Goal: Task Accomplishment & Management: Manage account settings

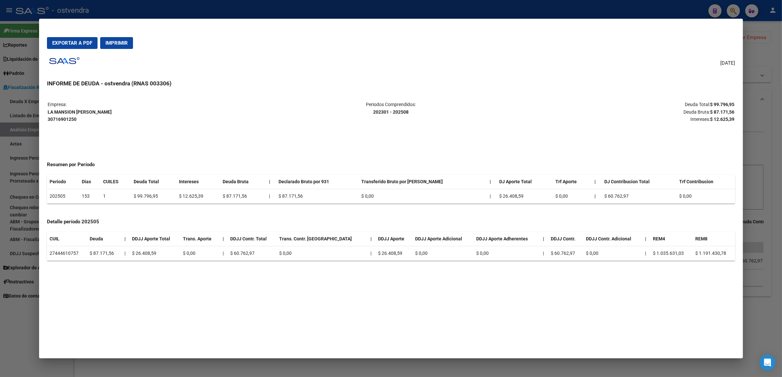
click at [778, 118] on div at bounding box center [391, 188] width 782 height 377
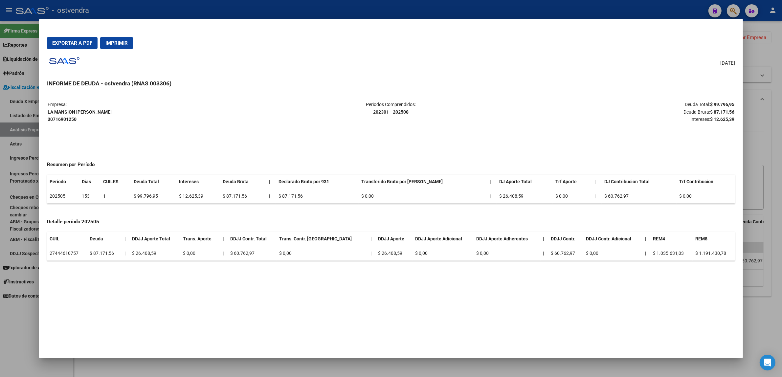
click at [778, 118] on div at bounding box center [391, 188] width 782 height 377
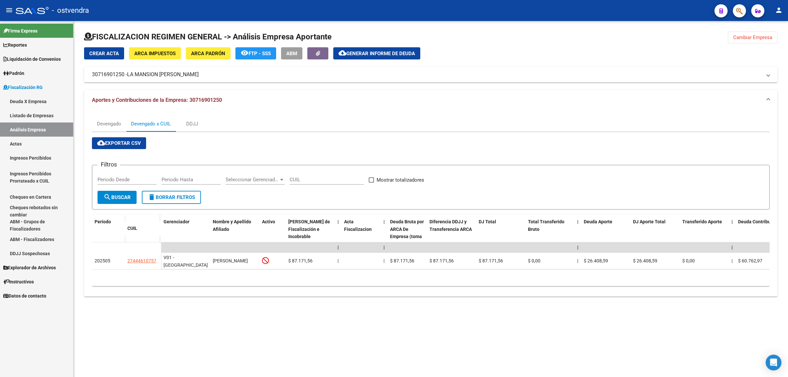
click at [749, 40] on button "Cambiar Empresa" at bounding box center [753, 38] width 50 height 12
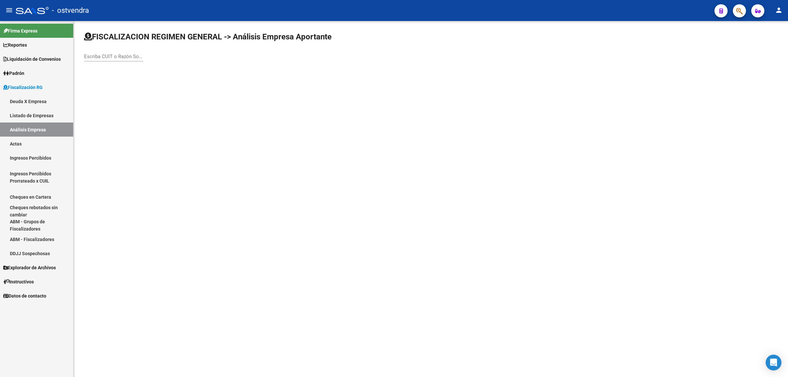
click at [111, 54] on input "Escriba CUIT o Razón Social para buscar" at bounding box center [113, 57] width 59 height 6
paste input "30718032683"
type input "30718032683"
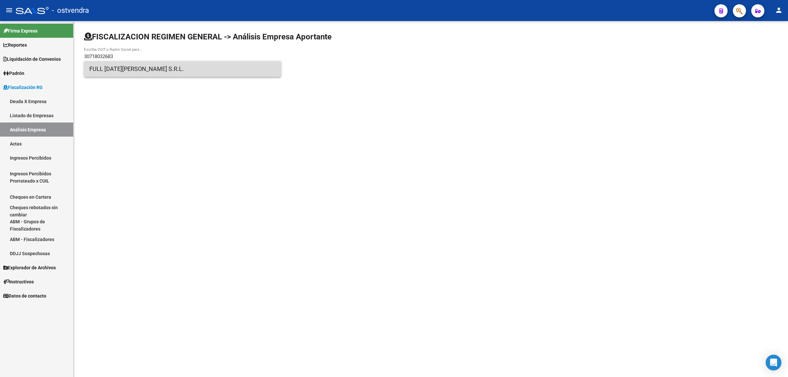
click at [156, 73] on span "FULL [DATE][PERSON_NAME] S.R.L." at bounding box center [182, 69] width 187 height 16
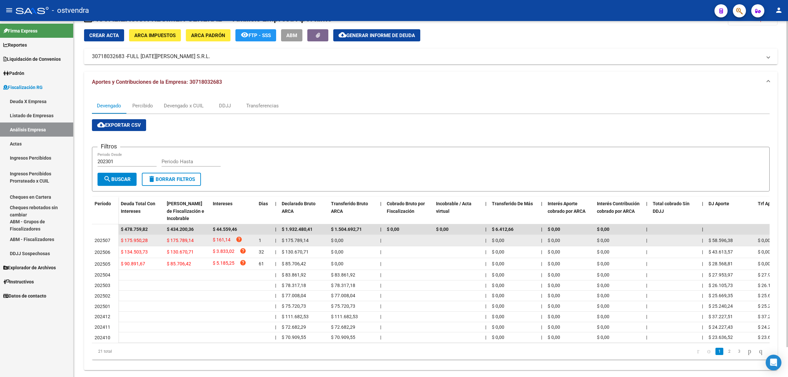
scroll to position [33, 0]
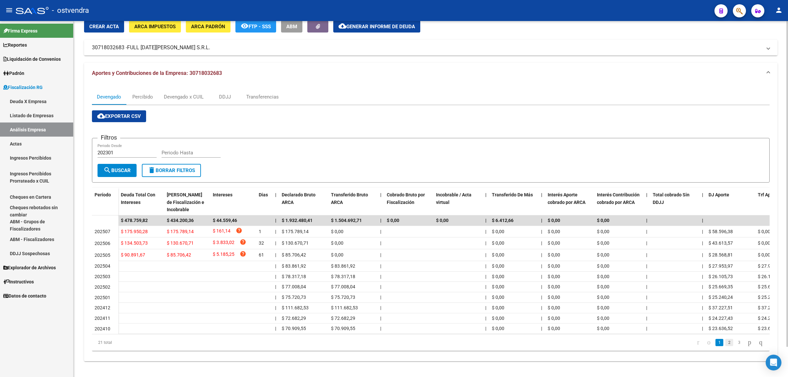
click at [725, 342] on link "2" at bounding box center [729, 342] width 8 height 7
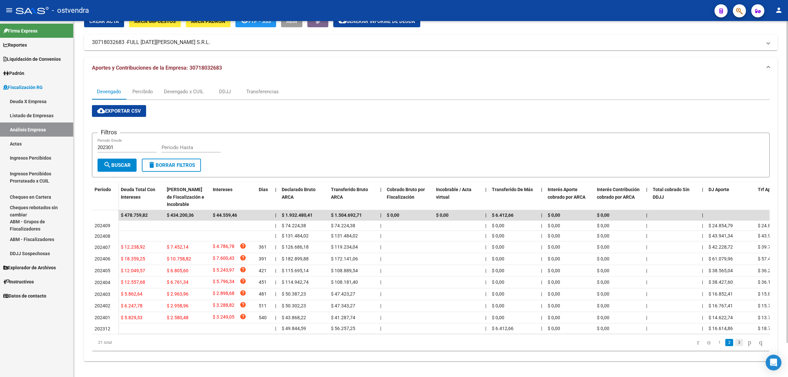
click at [735, 346] on link "3" at bounding box center [739, 342] width 8 height 7
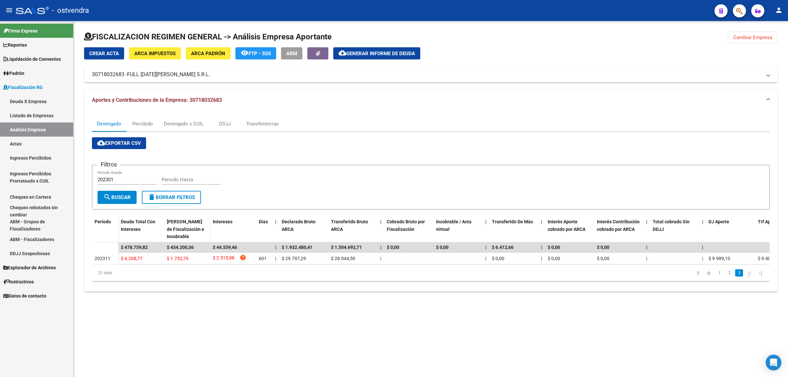
scroll to position [0, 0]
click at [198, 123] on div "Devengado x CUIL" at bounding box center [184, 123] width 40 height 7
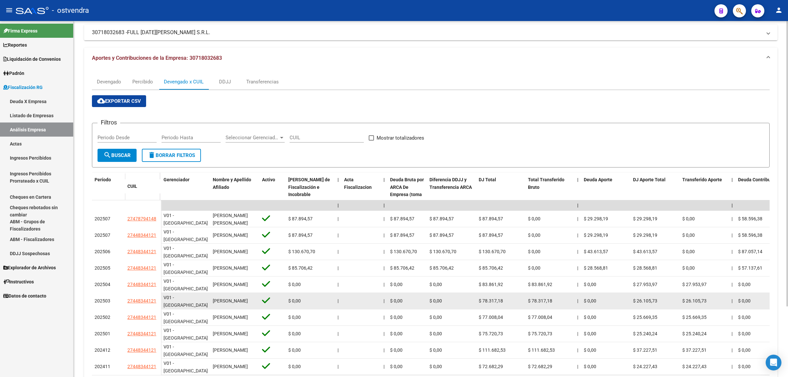
scroll to position [88, 0]
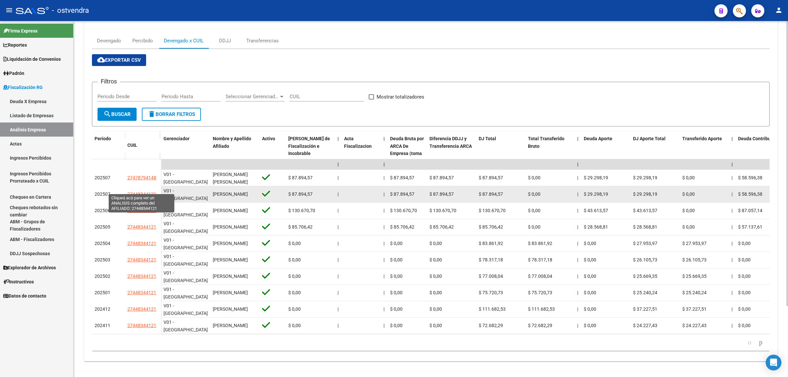
drag, startPoint x: 125, startPoint y: 186, endPoint x: 155, endPoint y: 190, distance: 30.5
click at [155, 190] on datatable-body-cell "27448344121" at bounding box center [143, 194] width 36 height 16
copy span "27448344121"
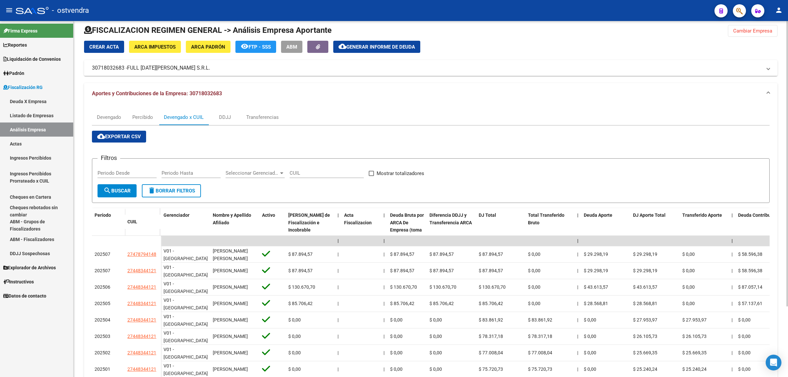
scroll to position [6, 0]
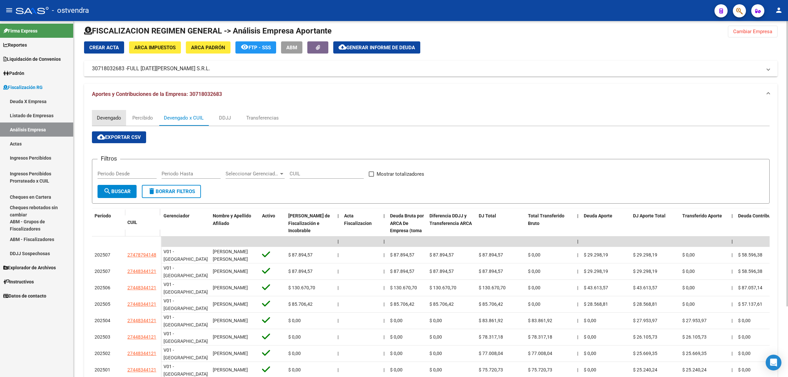
click at [114, 117] on div "Devengado" at bounding box center [109, 117] width 24 height 7
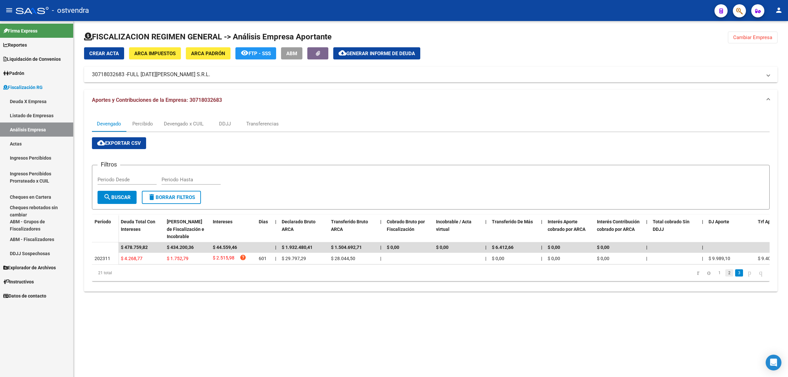
click at [725, 276] on link "2" at bounding box center [729, 272] width 8 height 7
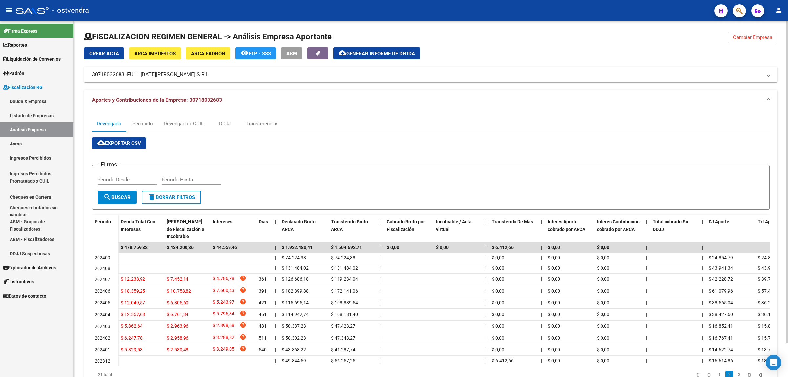
click at [755, 33] on button "Cambiar Empresa" at bounding box center [753, 38] width 50 height 12
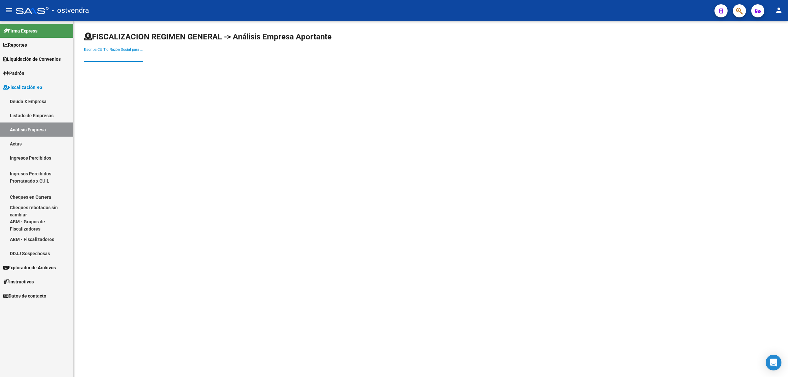
click at [124, 54] on input "Escriba CUIT o Razón Social para buscar" at bounding box center [113, 57] width 59 height 6
paste input "30708888660"
type input "30708888660"
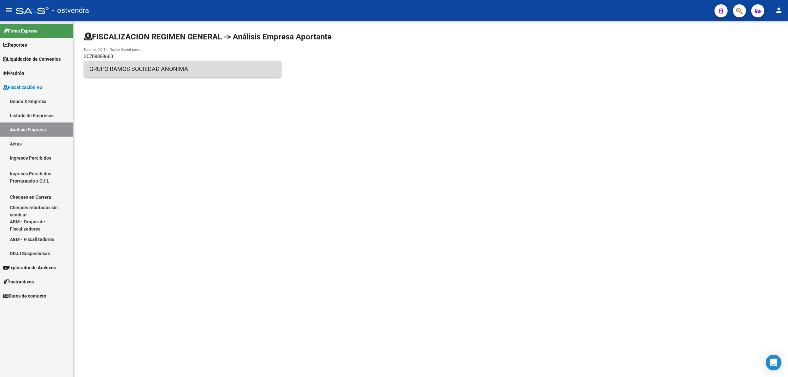
click at [165, 71] on span "GRUPO RAMOS SOCIEDAD ANONIMA" at bounding box center [182, 69] width 187 height 16
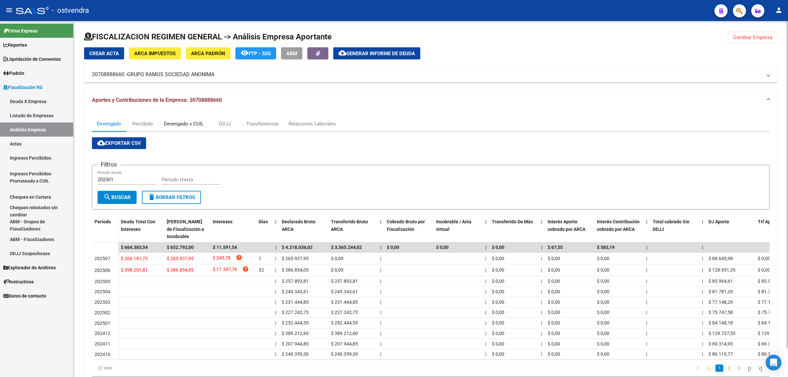
click at [175, 122] on div "Devengado x CUIL" at bounding box center [184, 123] width 40 height 7
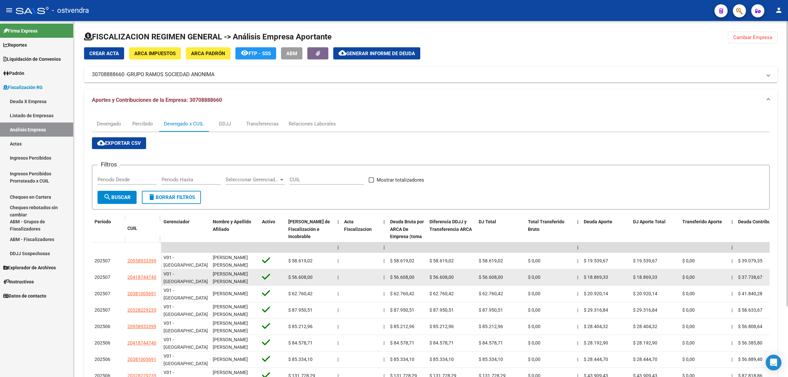
drag, startPoint x: 126, startPoint y: 278, endPoint x: 156, endPoint y: 281, distance: 30.6
click at [156, 281] on datatable-body-cell "20418744740" at bounding box center [143, 277] width 36 height 16
copy span "20418744740"
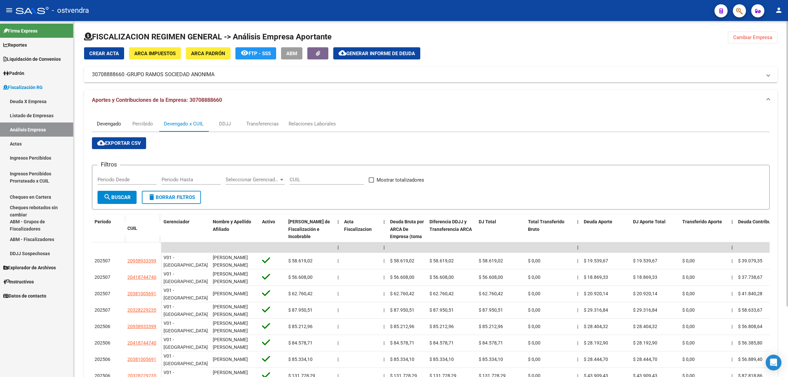
click at [115, 121] on div "Devengado" at bounding box center [109, 123] width 24 height 7
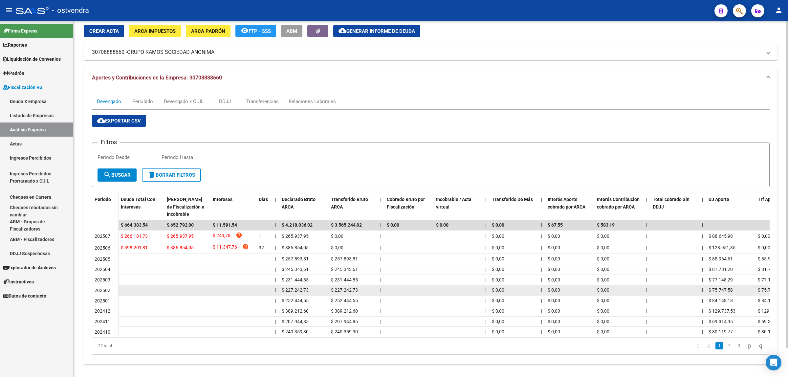
scroll to position [32, 0]
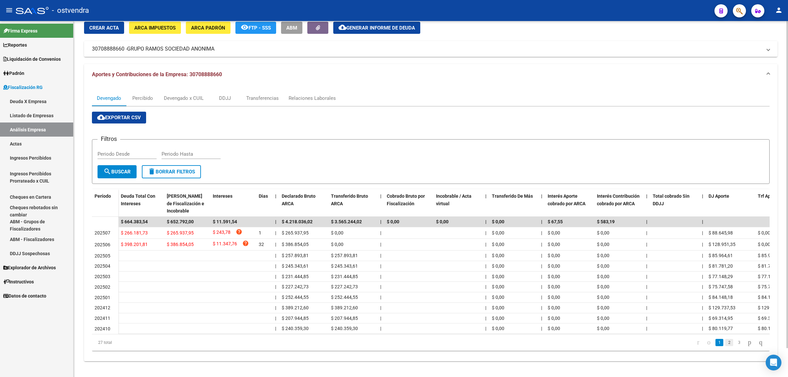
click at [726, 342] on link "2" at bounding box center [729, 342] width 8 height 7
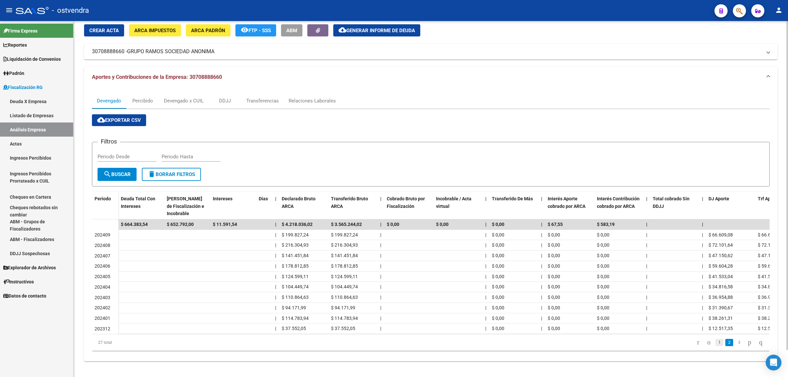
scroll to position [29, 0]
click at [735, 344] on link "3" at bounding box center [739, 342] width 8 height 7
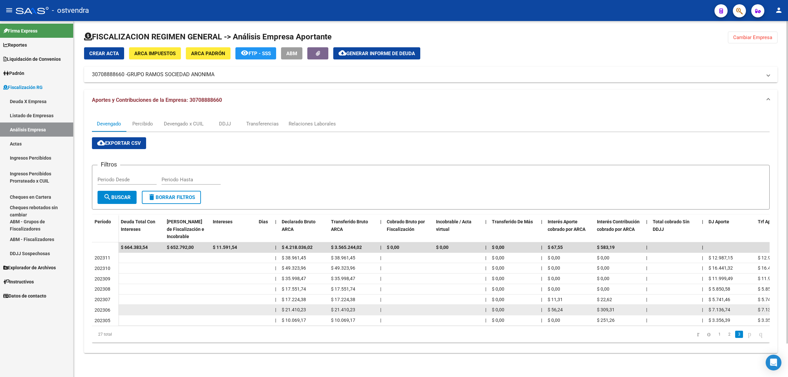
scroll to position [0, 0]
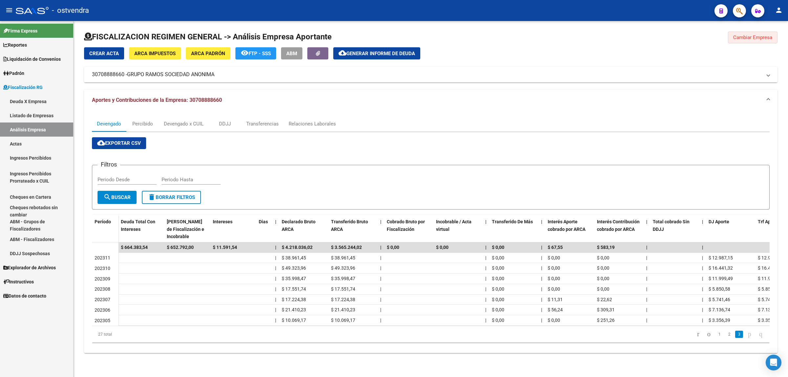
click at [758, 34] on span "Cambiar Empresa" at bounding box center [752, 37] width 39 height 6
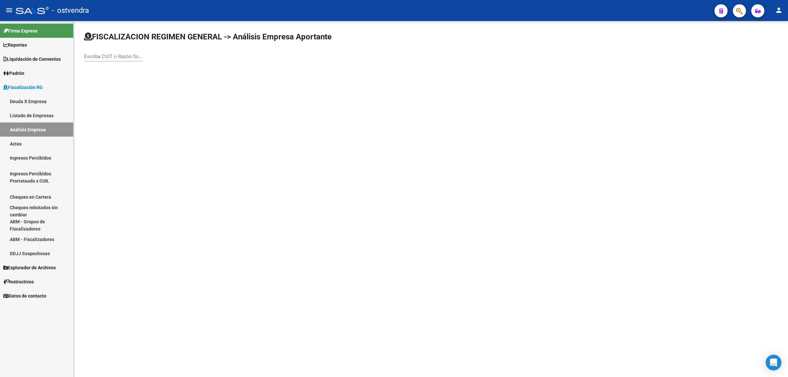
click at [134, 50] on div "Escriba CUIT o Razón Social para buscar" at bounding box center [113, 54] width 59 height 14
click at [133, 52] on div "Escriba CUIT o Razón Social para buscar" at bounding box center [113, 54] width 59 height 14
paste input "30690973517"
type input "30690973517"
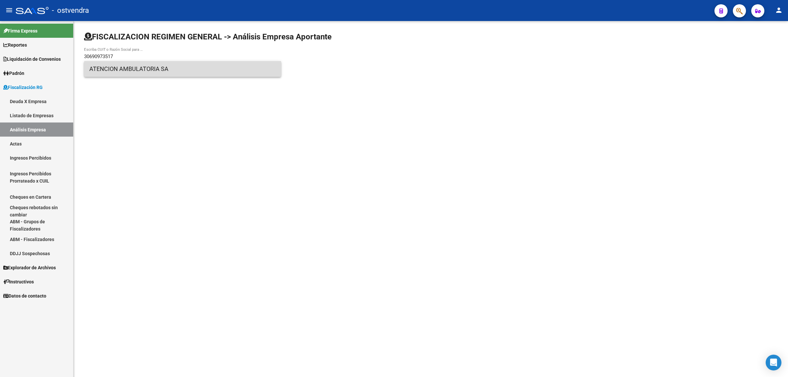
click at [194, 75] on span "ATENCION AMBULATORIA SA" at bounding box center [182, 69] width 187 height 16
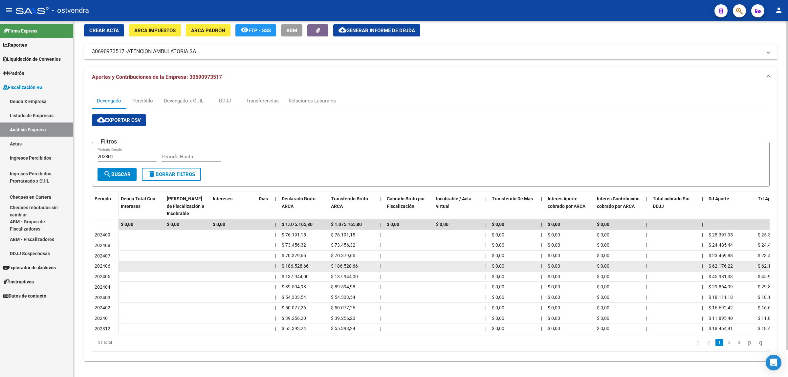
scroll to position [29, 0]
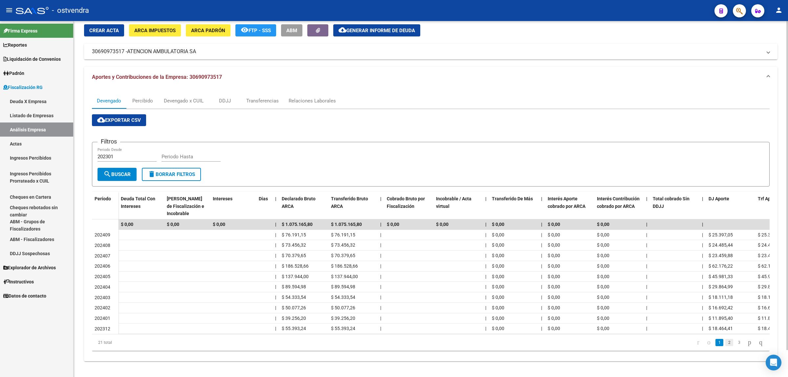
click at [725, 345] on link "2" at bounding box center [729, 342] width 8 height 7
click at [744, 343] on li at bounding box center [749, 342] width 11 height 11
click at [735, 343] on link "3" at bounding box center [739, 342] width 8 height 7
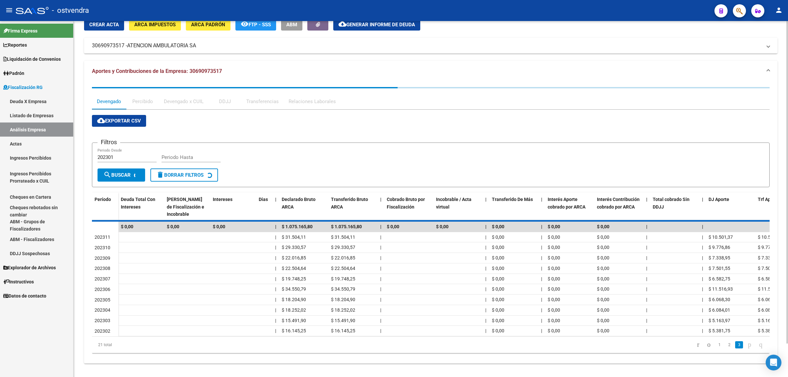
scroll to position [0, 0]
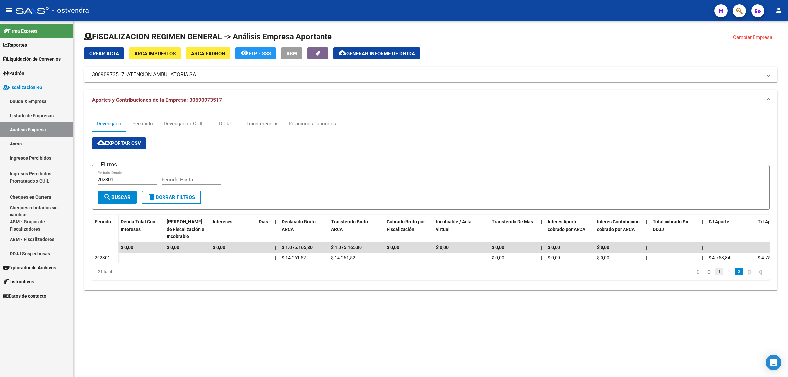
click at [715, 275] on link "1" at bounding box center [719, 271] width 8 height 7
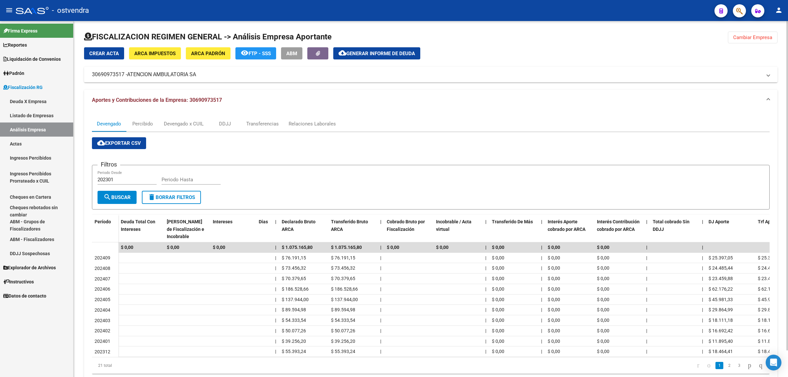
click at [756, 43] on div at bounding box center [430, 40] width 693 height 16
click at [756, 41] on button "Cambiar Empresa" at bounding box center [753, 38] width 50 height 12
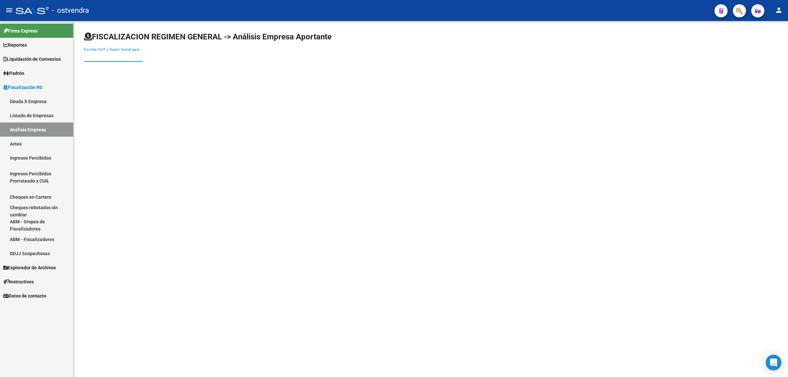
click at [100, 57] on input "Escriba CUIT o Razón Social para buscar" at bounding box center [113, 57] width 59 height 6
paste input "30716847108"
type input "30716847108"
click at [187, 66] on span "GRUPO RC S.A." at bounding box center [182, 69] width 187 height 16
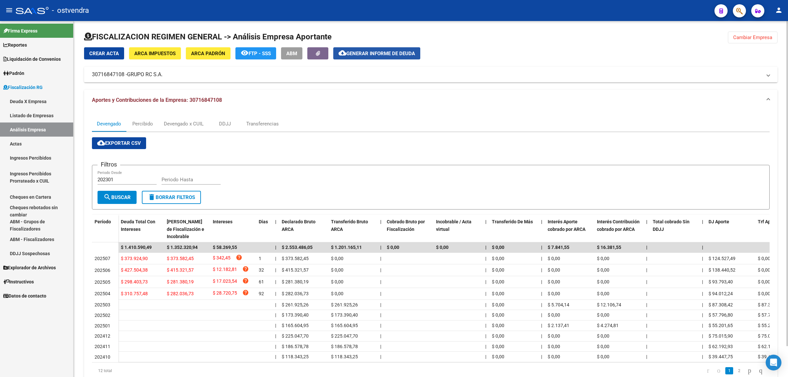
click at [373, 53] on span "Generar informe de deuda" at bounding box center [380, 54] width 69 height 6
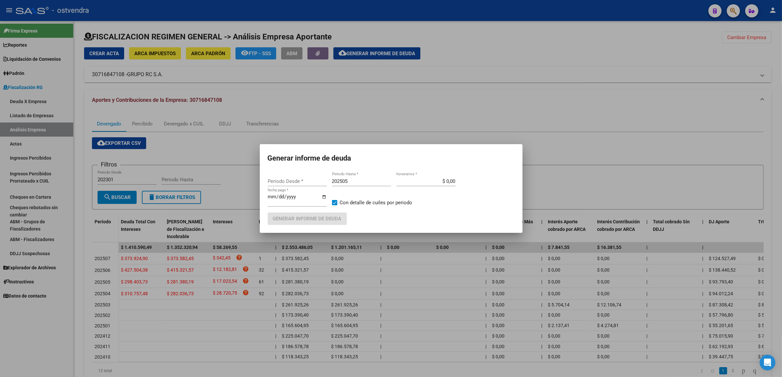
type input "202301"
click at [385, 185] on div "202505 Periodo Hasta *" at bounding box center [361, 181] width 59 height 10
type input "202508"
click at [281, 198] on input "[DATE]" at bounding box center [297, 199] width 59 height 11
type input "[DATE]"
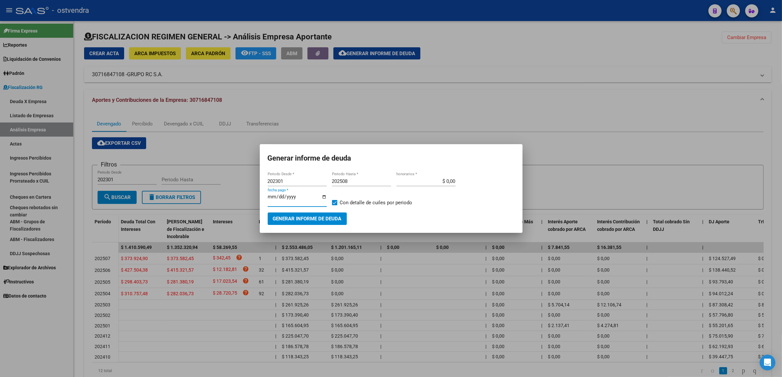
click at [309, 222] on button "Generar informe de deuda" at bounding box center [307, 218] width 79 height 12
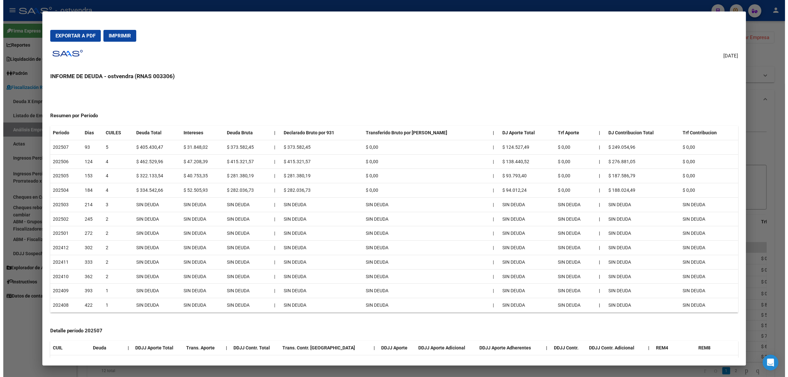
scroll to position [41, 0]
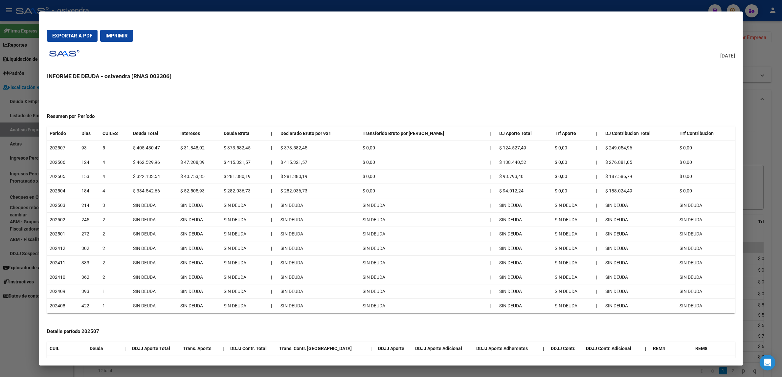
click at [770, 173] on div at bounding box center [391, 188] width 782 height 377
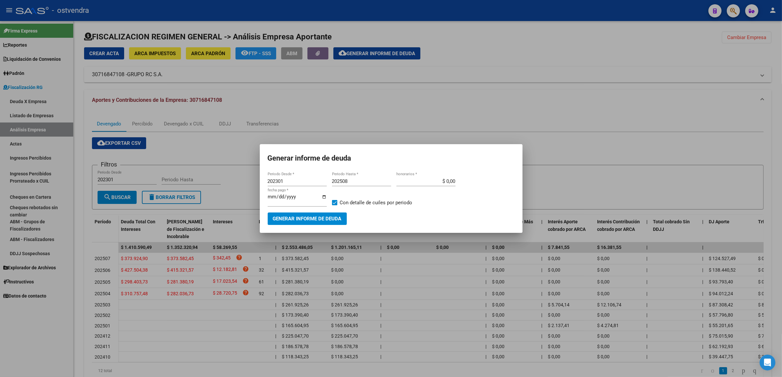
drag, startPoint x: 656, startPoint y: 186, endPoint x: 530, endPoint y: 182, distance: 126.5
click at [656, 186] on div at bounding box center [391, 188] width 782 height 377
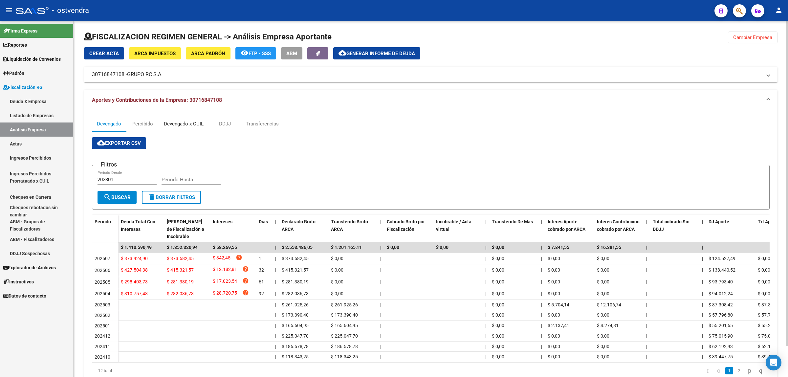
click at [169, 121] on div "Devengado x CUIL" at bounding box center [184, 123] width 40 height 7
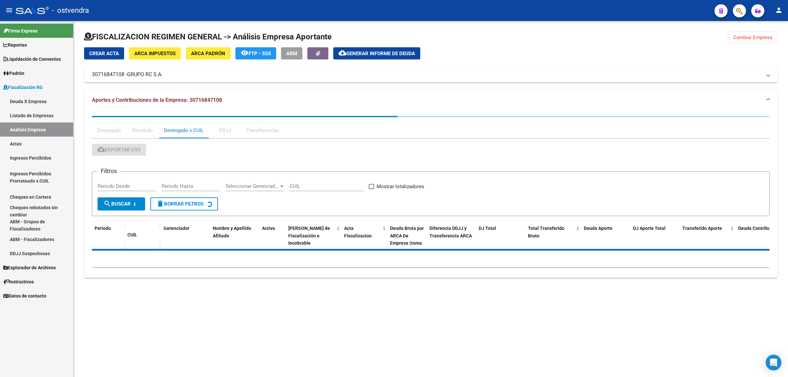
click at [135, 132] on div "Percibido" at bounding box center [142, 130] width 21 height 7
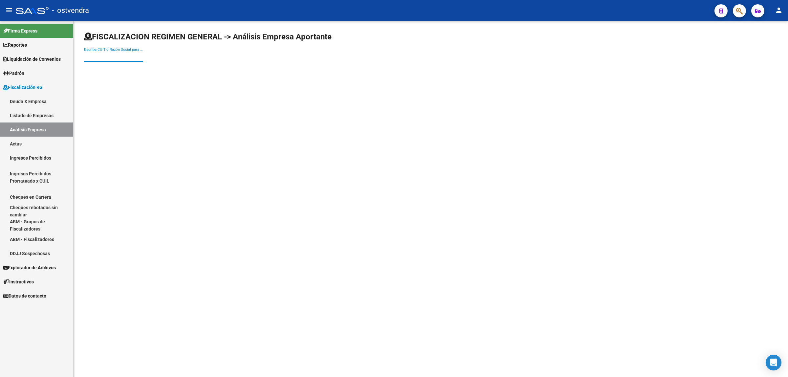
click at [125, 54] on input "Escriba CUIT o Razón Social para buscar" at bounding box center [113, 57] width 59 height 6
paste input "30716847108"
type input "30716847108"
click at [114, 57] on input "30716847108" at bounding box center [113, 57] width 59 height 6
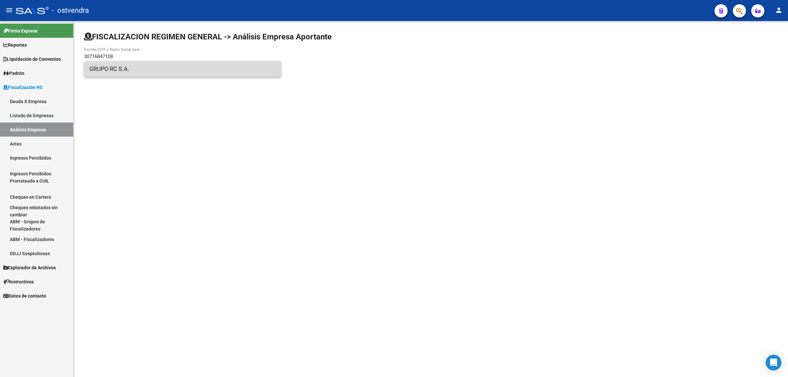
click at [112, 68] on span "GRUPO RC S.A." at bounding box center [182, 69] width 187 height 16
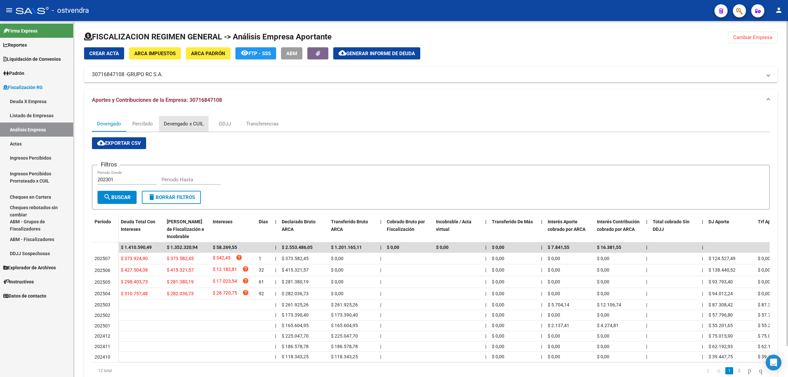
click at [186, 119] on div "Devengado x CUIL" at bounding box center [184, 124] width 50 height 16
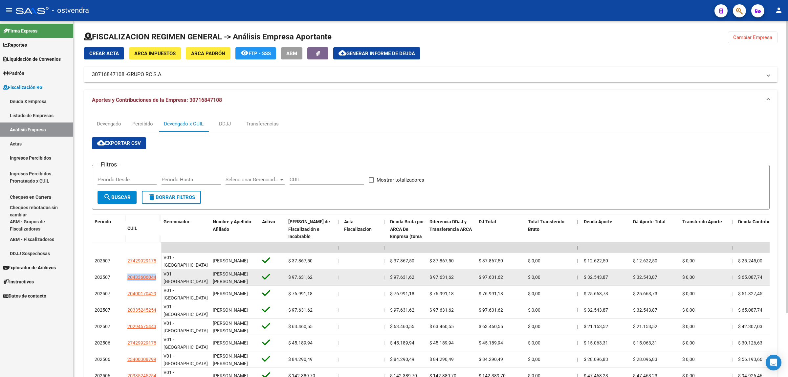
drag, startPoint x: 117, startPoint y: 273, endPoint x: 156, endPoint y: 274, distance: 39.4
click at [156, 274] on div "202507 20433606044" at bounding box center [126, 277] width 69 height 16
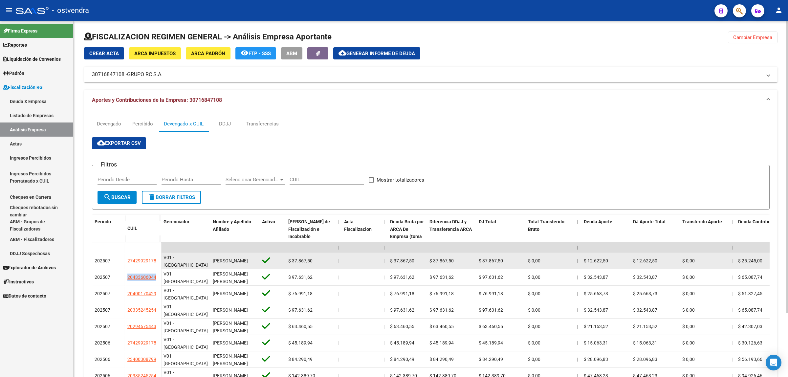
copy div "20433606044"
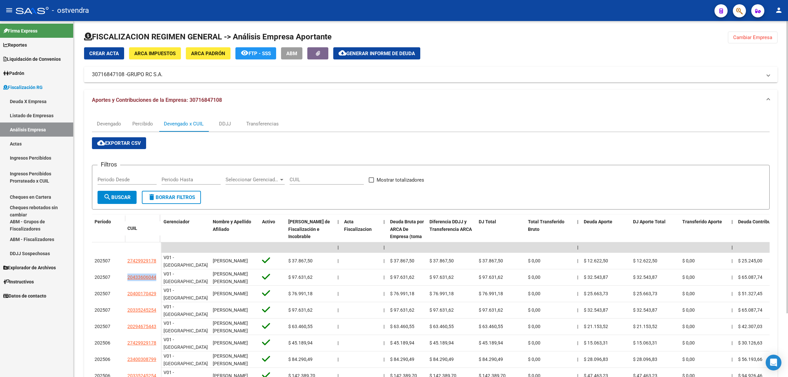
click at [378, 53] on span "Generar informe de deuda" at bounding box center [380, 54] width 69 height 6
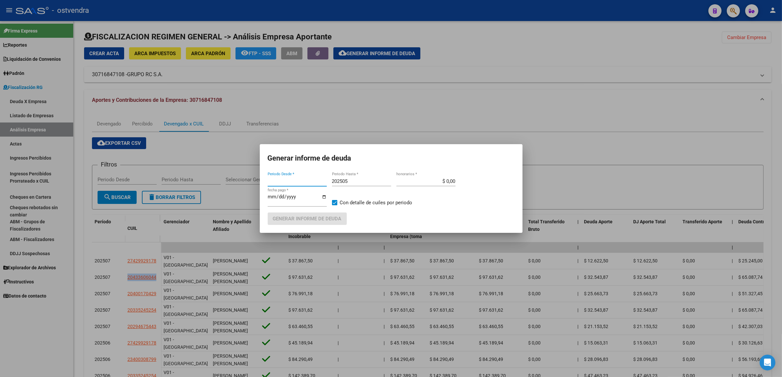
type input "202301"
click at [280, 195] on input "[DATE]" at bounding box center [297, 199] width 59 height 11
type input "[DATE]"
click at [357, 183] on input "202505" at bounding box center [361, 181] width 59 height 6
type input "202508"
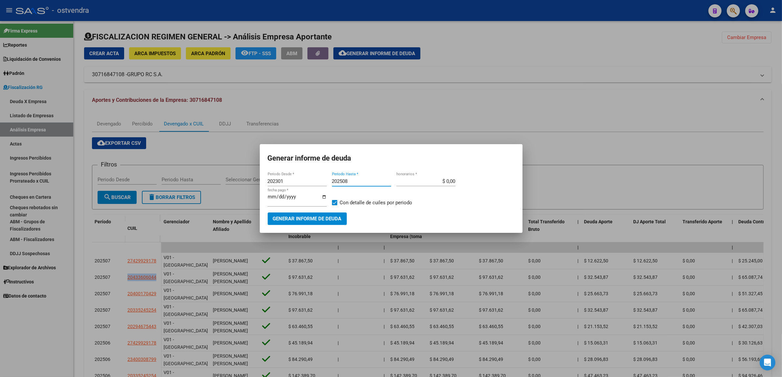
click at [317, 220] on span "Generar informe de deuda" at bounding box center [307, 219] width 69 height 6
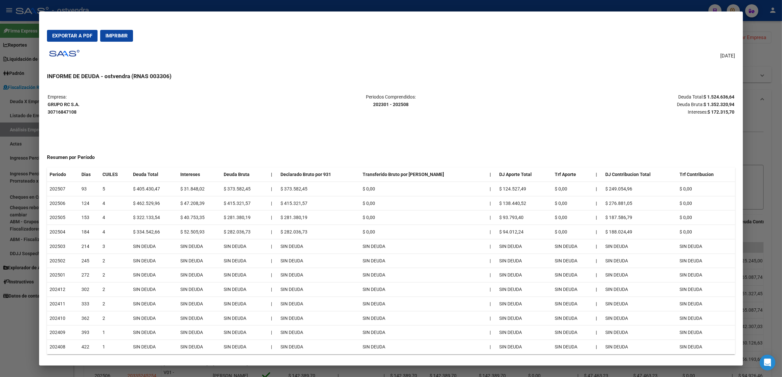
click at [756, 147] on div at bounding box center [391, 188] width 782 height 377
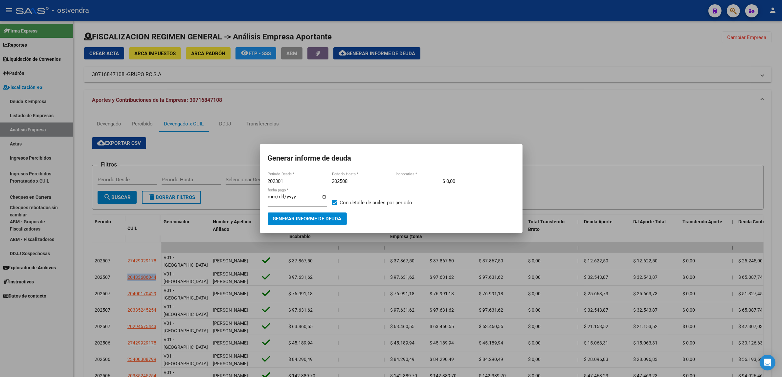
click at [476, 135] on div at bounding box center [391, 188] width 782 height 377
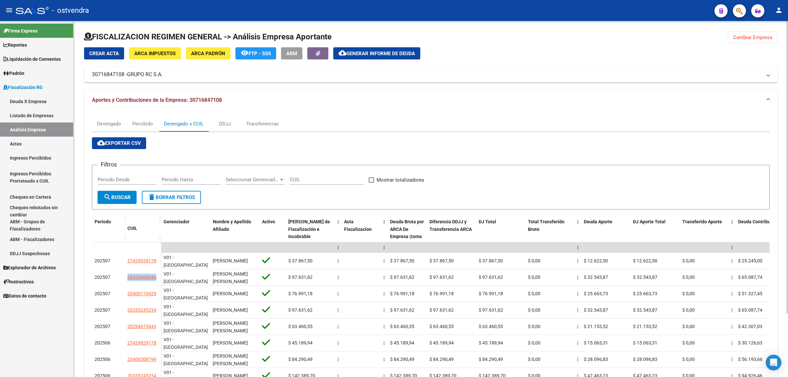
click at [362, 54] on span "Generar informe de deuda" at bounding box center [380, 54] width 69 height 6
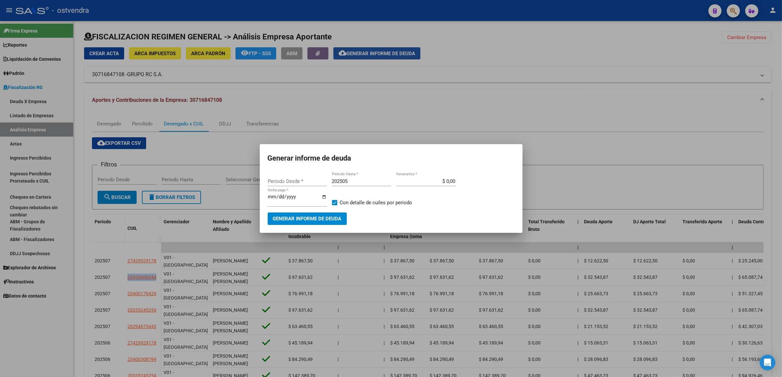
type input "202301"
click at [365, 179] on input "202505" at bounding box center [361, 181] width 59 height 6
type input "202508"
drag, startPoint x: 285, startPoint y: 198, endPoint x: 282, endPoint y: 197, distance: 3.4
click at [284, 198] on input "[DATE]" at bounding box center [297, 199] width 59 height 11
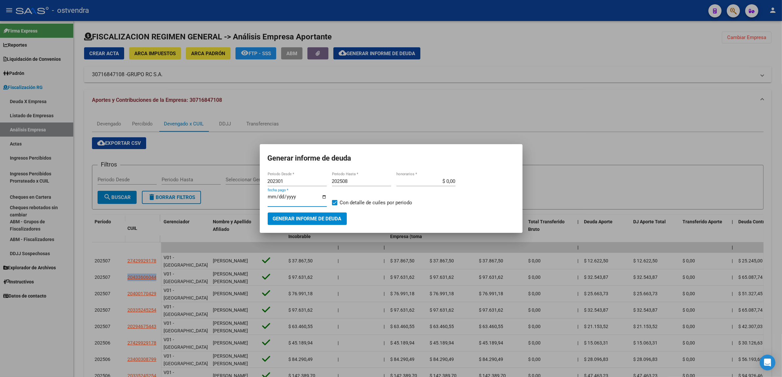
click at [282, 196] on input "[DATE]" at bounding box center [297, 199] width 59 height 11
click at [278, 196] on input "[DATE]" at bounding box center [297, 199] width 59 height 11
type input "[DATE]"
click at [314, 222] on button "Generar informe de deuda" at bounding box center [307, 218] width 79 height 12
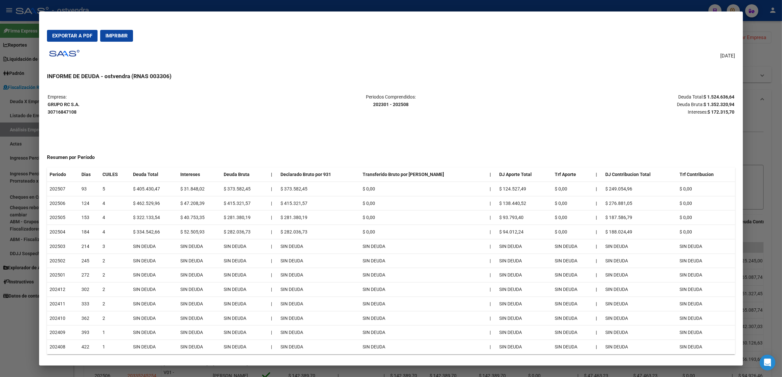
click at [199, 233] on td "$ 52.505,93" at bounding box center [199, 232] width 43 height 14
click at [203, 221] on td "$ 40.753,35" at bounding box center [199, 217] width 43 height 14
click at [196, 199] on td "$ 47.208,39" at bounding box center [199, 203] width 43 height 14
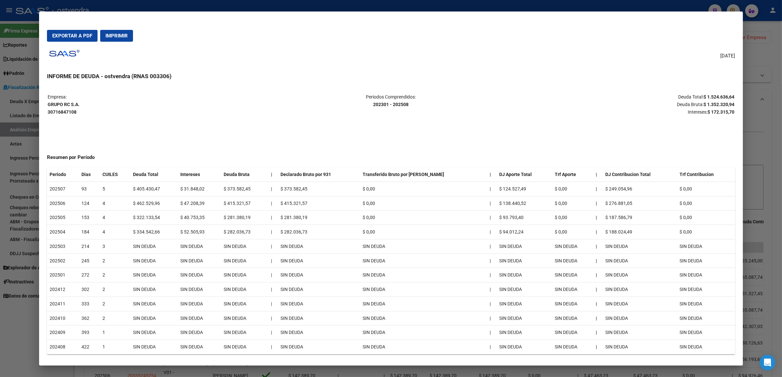
click at [196, 199] on td "$ 47.208,39" at bounding box center [199, 203] width 43 height 14
click at [779, 133] on div at bounding box center [391, 188] width 782 height 377
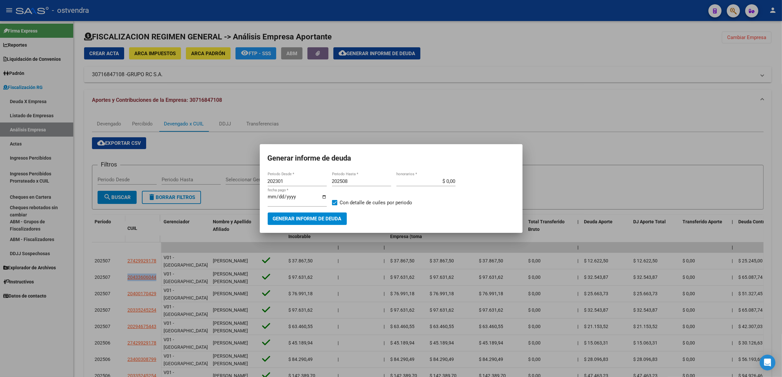
click at [767, 132] on div at bounding box center [391, 188] width 782 height 377
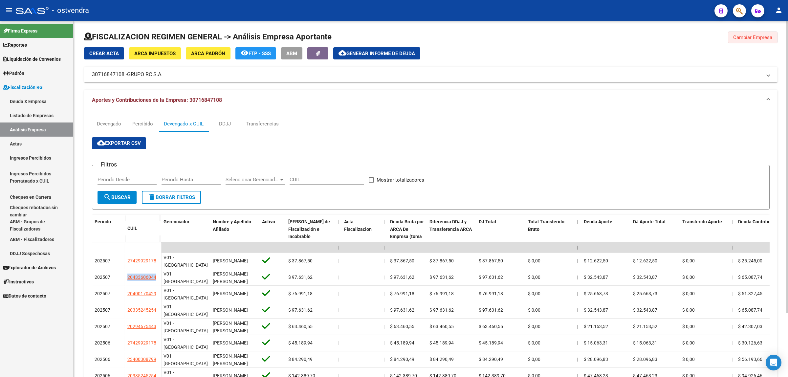
click at [768, 37] on span "Cambiar Empresa" at bounding box center [752, 37] width 39 height 6
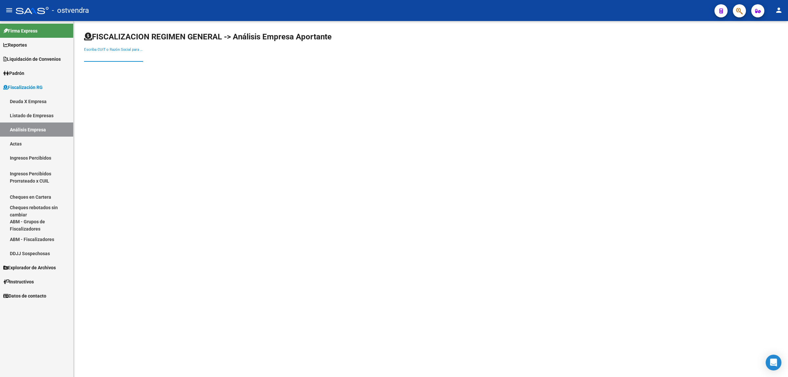
click at [118, 54] on input "Escriba CUIT o Razón Social para buscar" at bounding box center [113, 57] width 59 height 6
paste input "30660665184"
type input "30660665184"
click at [183, 72] on span "BEC PROTECTION S R L" at bounding box center [182, 69] width 187 height 16
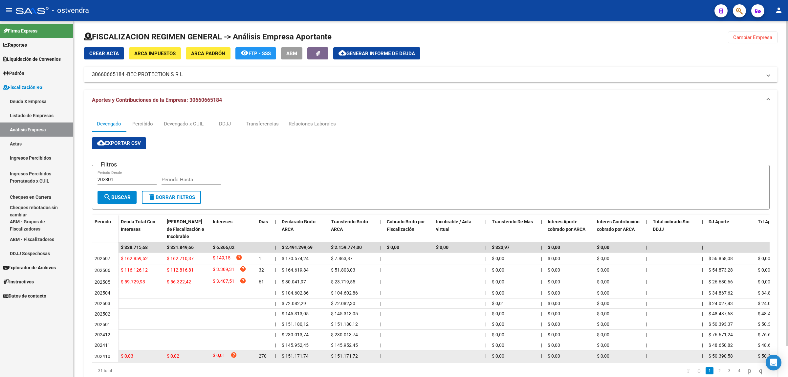
scroll to position [34, 0]
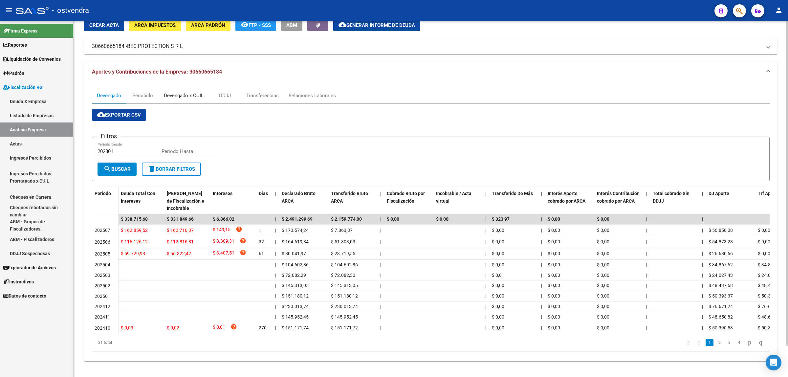
click at [173, 92] on div "Devengado x CUIL" at bounding box center [184, 95] width 40 height 7
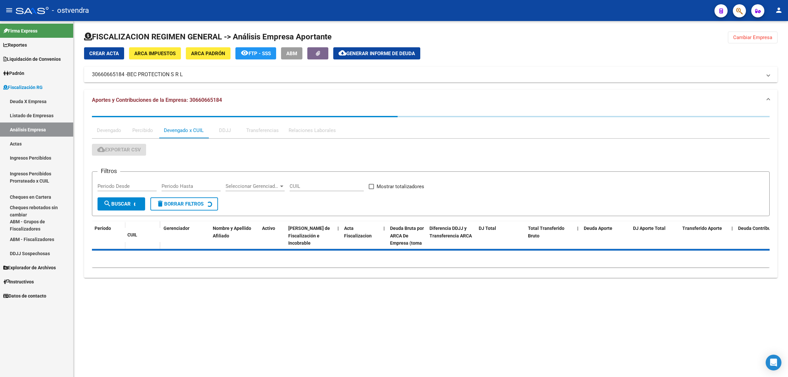
scroll to position [0, 0]
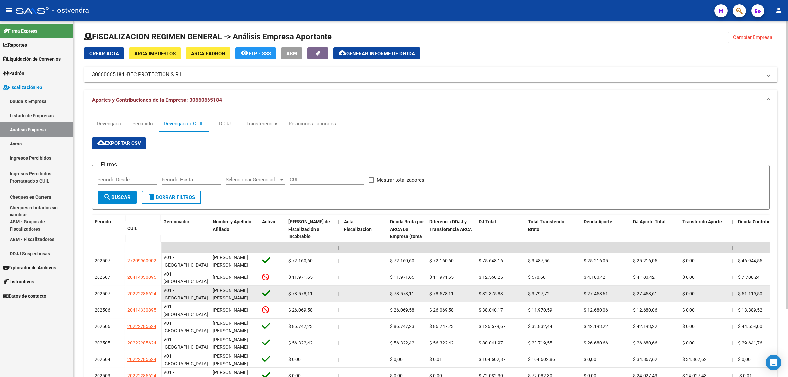
drag, startPoint x: 126, startPoint y: 291, endPoint x: 158, endPoint y: 292, distance: 31.9
click at [158, 292] on datatable-body-cell "20222285624" at bounding box center [143, 294] width 36 height 16
copy span "20222285624"
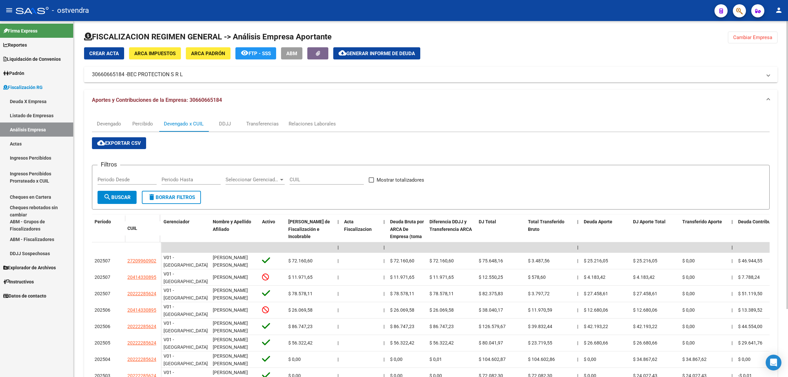
click at [360, 45] on div at bounding box center [430, 40] width 693 height 16
click at [415, 56] on span "Generar informe de deuda" at bounding box center [380, 54] width 69 height 6
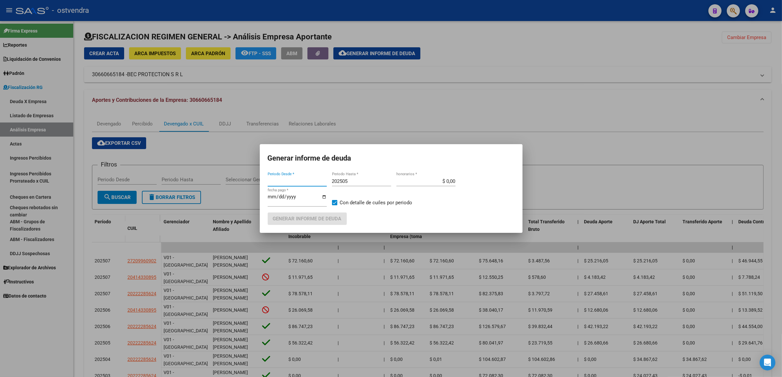
type input "202301"
click at [385, 176] on mat-dialog-content "202301 Periodo Desde * 202505 Periodo Hasta * $ 0,00 honorarios * 2025-08-20 fe…" at bounding box center [391, 198] width 263 height 54
click at [383, 183] on input "202505" at bounding box center [361, 181] width 59 height 6
type input "202508"
click at [280, 195] on input "[DATE]" at bounding box center [297, 199] width 59 height 11
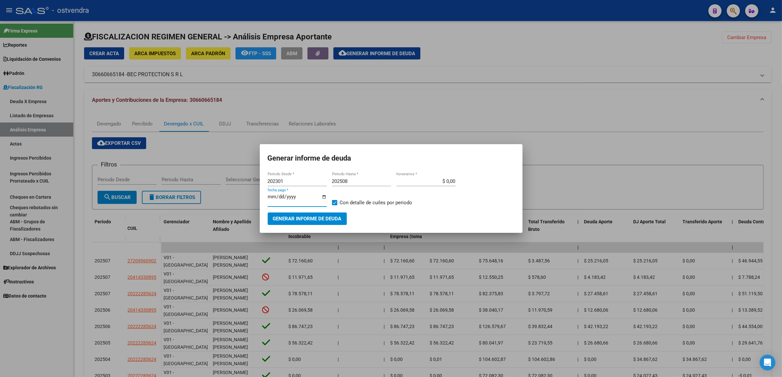
type input "[DATE]"
click at [303, 218] on span "Generar informe de deuda" at bounding box center [307, 219] width 69 height 6
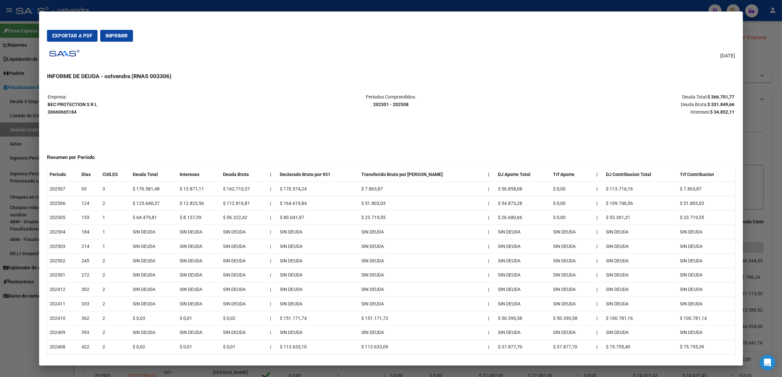
click at [754, 105] on div at bounding box center [391, 188] width 782 height 377
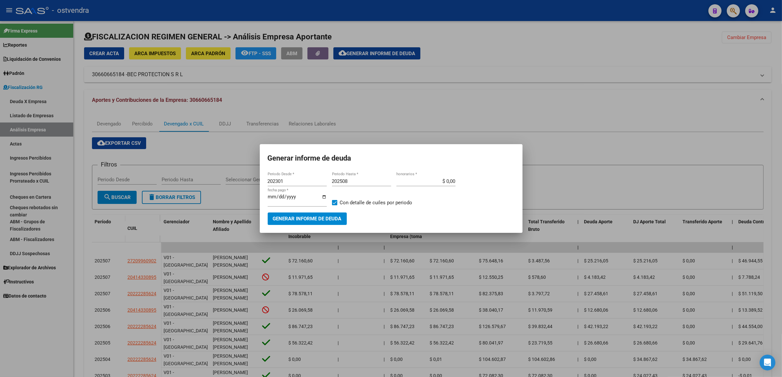
click at [754, 105] on div at bounding box center [391, 188] width 782 height 377
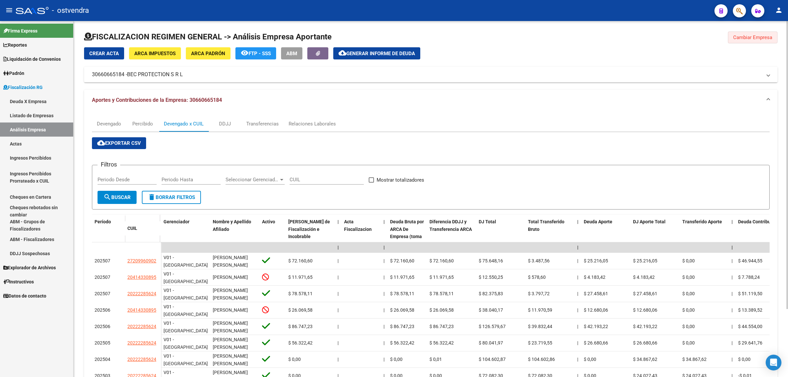
click at [749, 33] on button "Cambiar Empresa" at bounding box center [753, 38] width 50 height 12
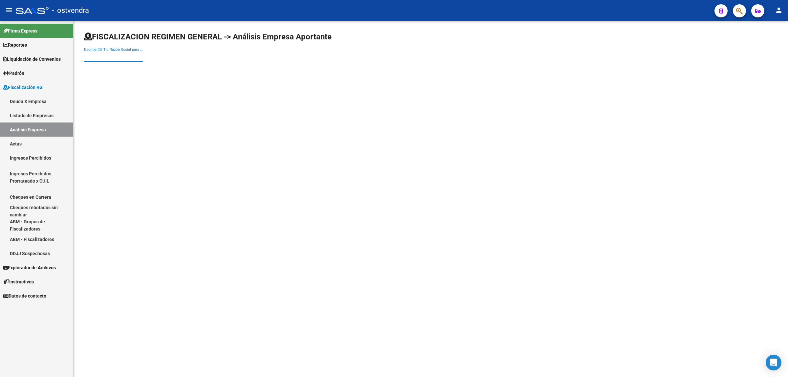
click at [110, 54] on input "Escriba CUIT o Razón Social para buscar" at bounding box center [113, 57] width 59 height 6
paste input "30708738189"
type input "30708738189"
click at [131, 66] on span "HONGOS DEL PILAR S.A." at bounding box center [182, 69] width 187 height 16
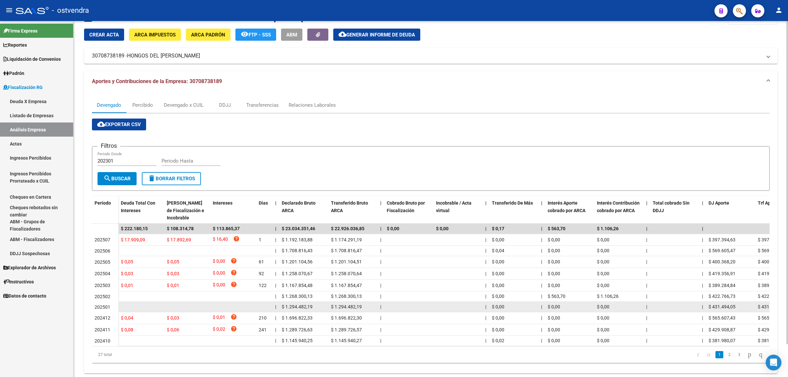
scroll to position [36, 0]
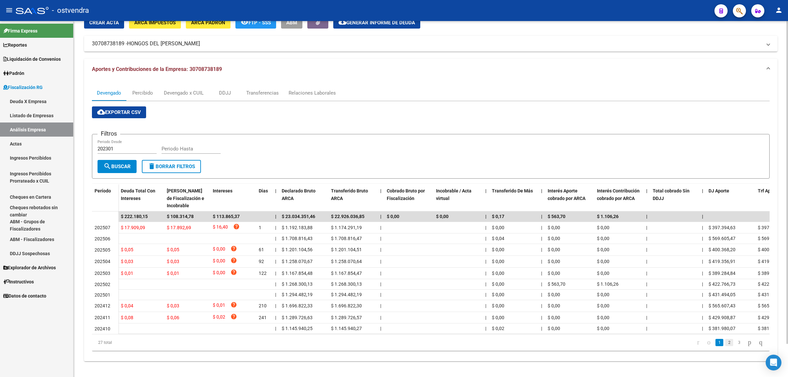
click at [725, 345] on link "2" at bounding box center [729, 342] width 8 height 7
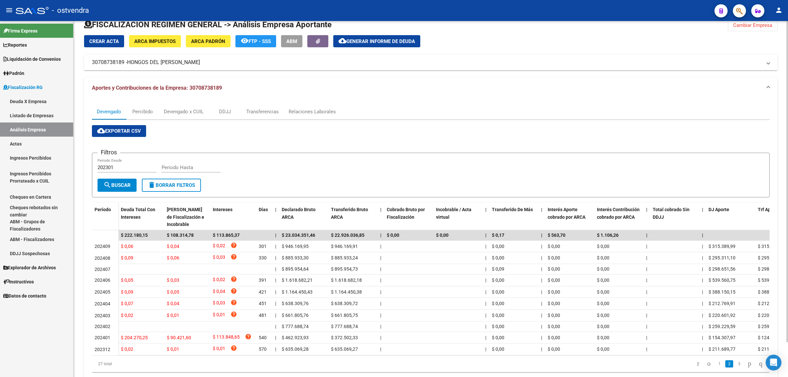
scroll to position [0, 0]
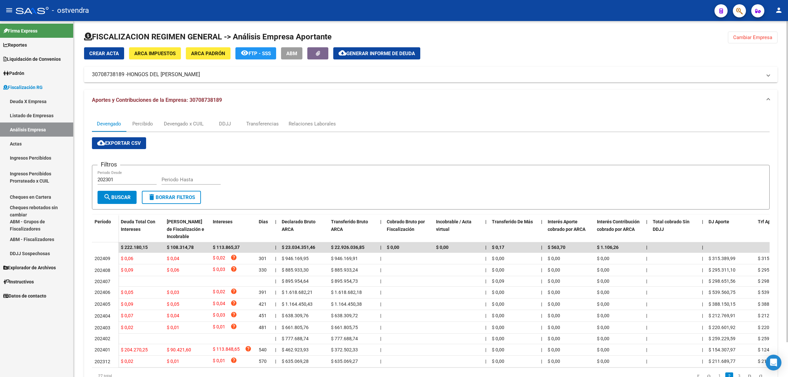
click at [751, 41] on button "Cambiar Empresa" at bounding box center [753, 38] width 50 height 12
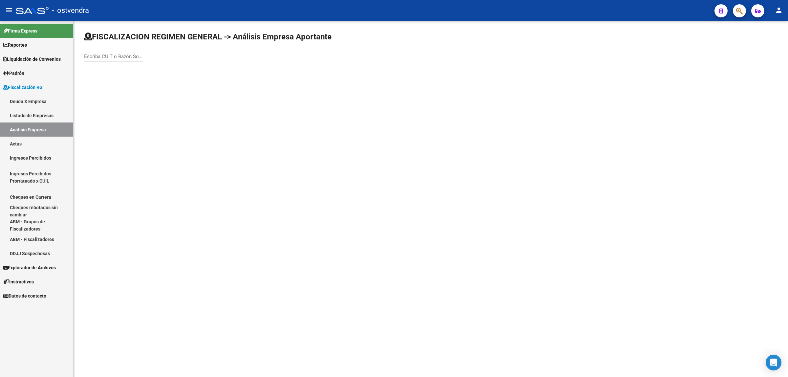
click at [114, 64] on div "Escriba CUIT o Razón Social para buscar" at bounding box center [113, 57] width 59 height 20
click at [117, 56] on input "Escriba CUIT o Razón Social para buscar" at bounding box center [113, 57] width 59 height 6
paste input "30707857052"
type input "30707857052"
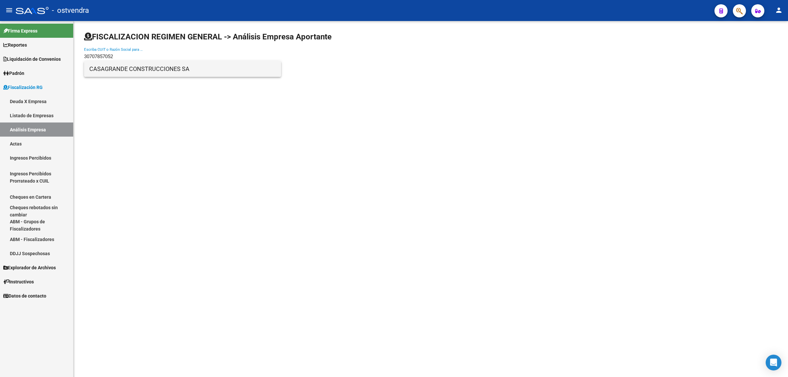
click at [133, 68] on span "CASAGRANDE CONSTRUCCIONES SA" at bounding box center [182, 69] width 187 height 16
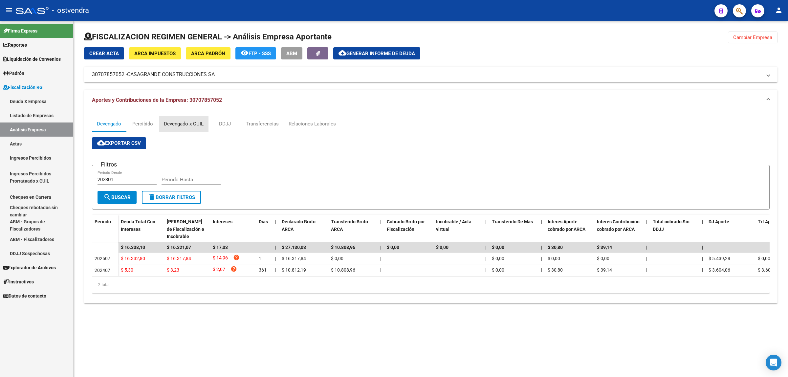
click at [180, 124] on div "Devengado x CUIL" at bounding box center [184, 123] width 40 height 7
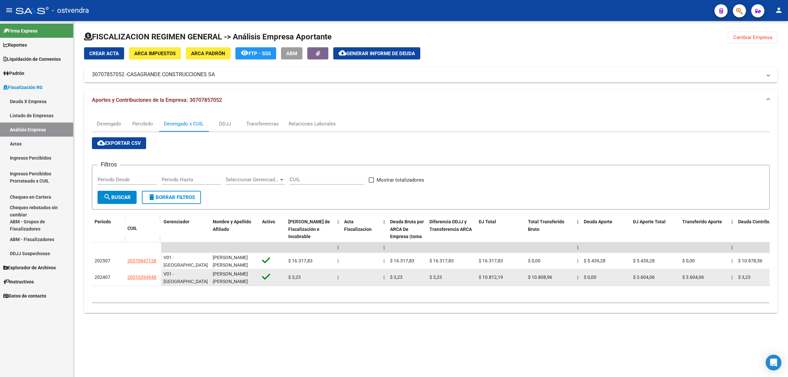
drag, startPoint x: 124, startPoint y: 276, endPoint x: 165, endPoint y: 281, distance: 40.7
click at [216, 272] on span "MATIAS GONZALO LEIVA" at bounding box center [230, 277] width 35 height 13
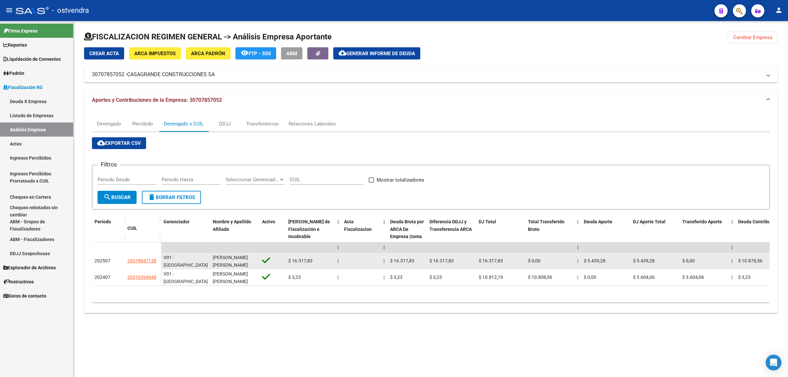
drag, startPoint x: 114, startPoint y: 260, endPoint x: 160, endPoint y: 262, distance: 45.7
click at [160, 262] on div "202507 20379847138" at bounding box center [126, 261] width 69 height 16
copy div "20379847138"
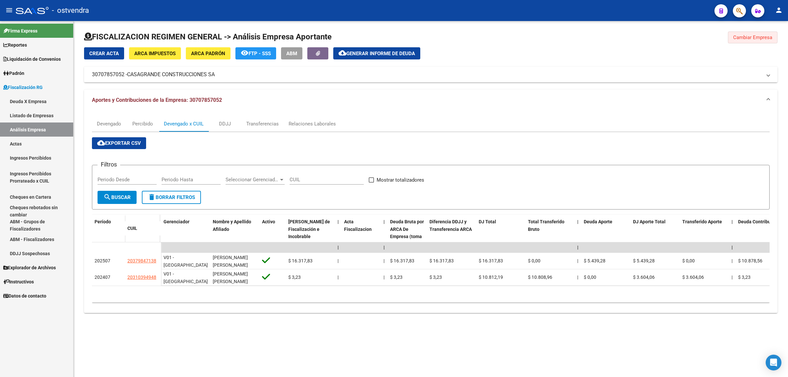
click at [746, 34] on span "Cambiar Empresa" at bounding box center [752, 37] width 39 height 6
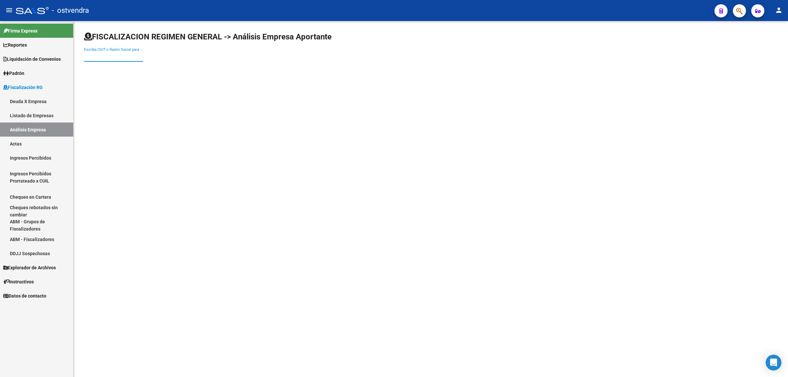
click at [122, 56] on input "Escriba CUIT o Razón Social para buscar" at bounding box center [113, 57] width 59 height 6
paste input "30717241777"
type input "30717241777"
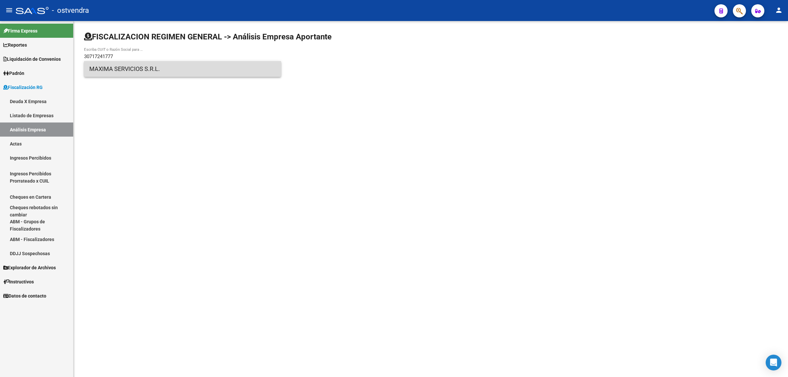
click at [230, 69] on span "MAXIMA SERVICIOS S.R.L." at bounding box center [182, 69] width 187 height 16
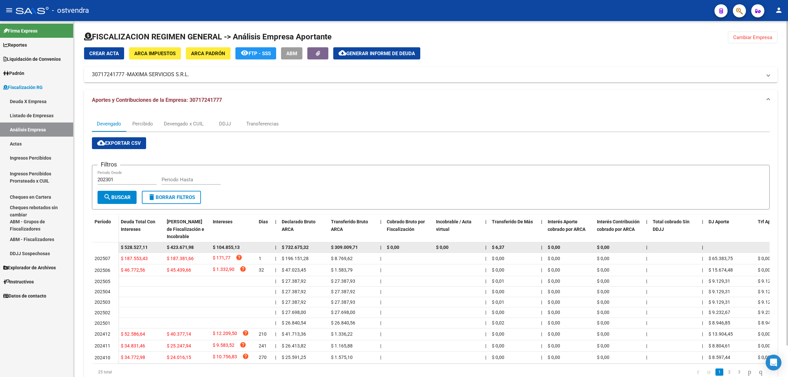
scroll to position [35, 0]
